Goal: Find specific page/section: Find specific page/section

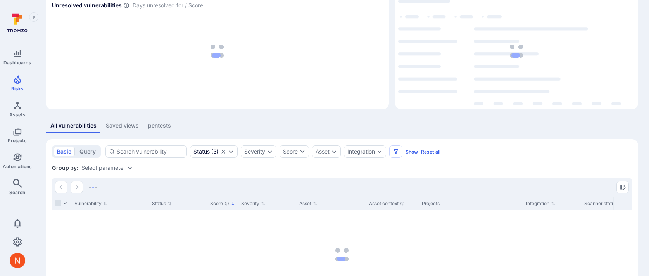
scroll to position [109, 0]
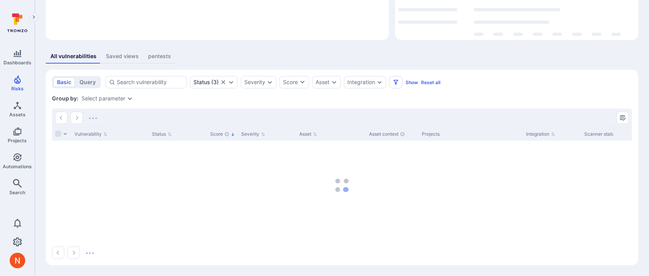
click at [393, 47] on div "Vulnerabilities Hide overview Add vulnerability Unresolved vulnerabilities Days…" at bounding box center [342, 83] width 614 height 385
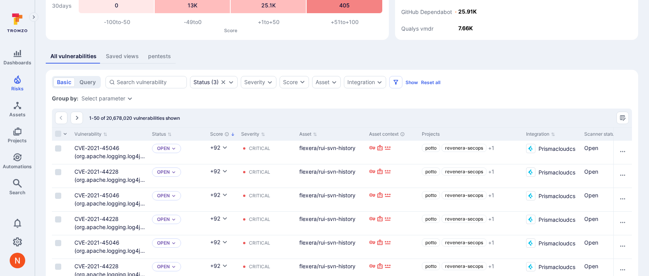
click at [391, 51] on div "All vulnerabilities Saved views pentests" at bounding box center [342, 56] width 592 height 14
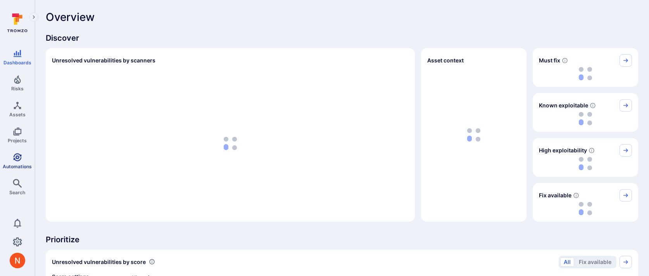
click at [16, 154] on icon "Automations" at bounding box center [17, 157] width 9 height 9
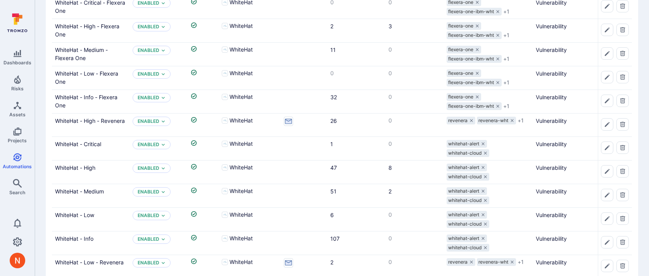
scroll to position [117, 0]
click at [115, 119] on link "WhiteHat - High - Revenera" at bounding box center [90, 120] width 70 height 7
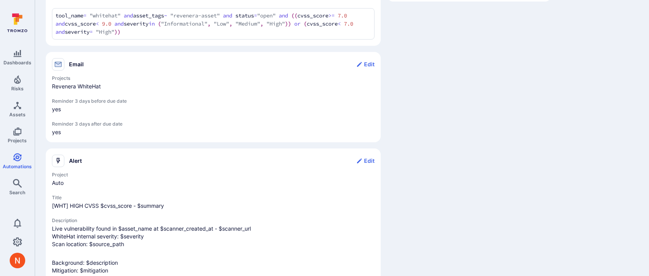
scroll to position [320, 0]
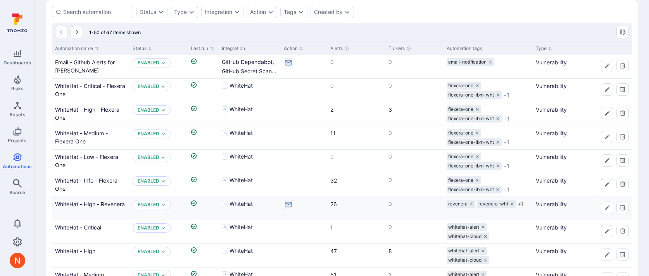
scroll to position [31, 0]
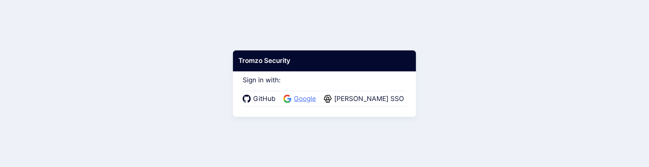
click at [303, 99] on span "Google" at bounding box center [304, 99] width 27 height 10
